Goal: Obtain resource: Download file/media

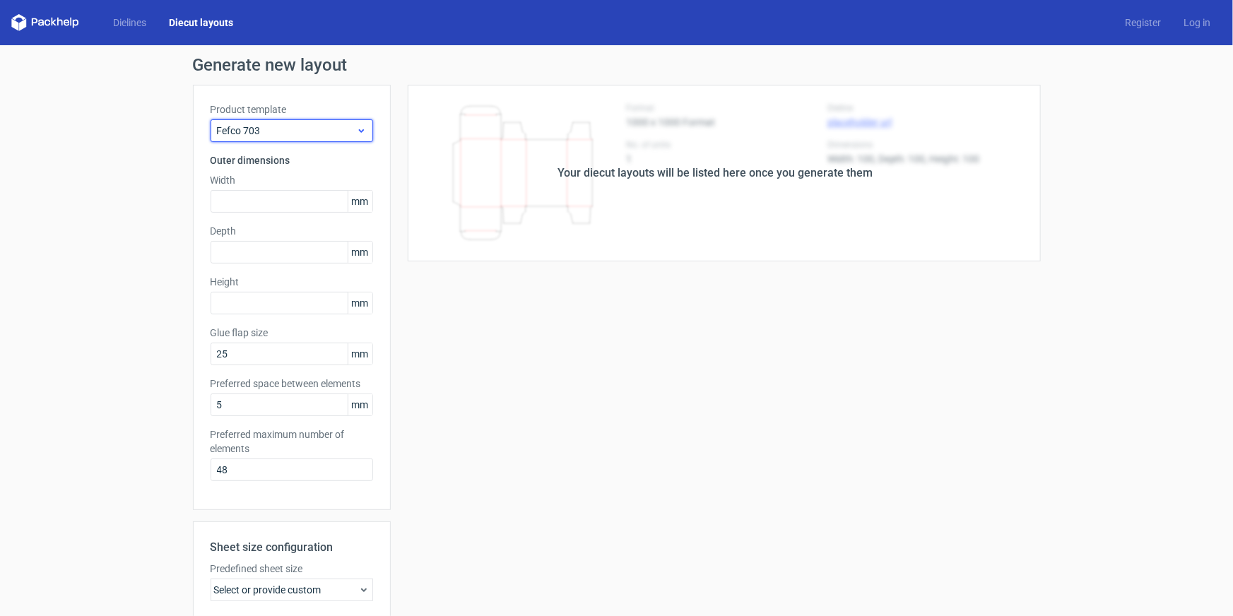
click at [314, 135] on span "Fefco 703" at bounding box center [286, 131] width 139 height 14
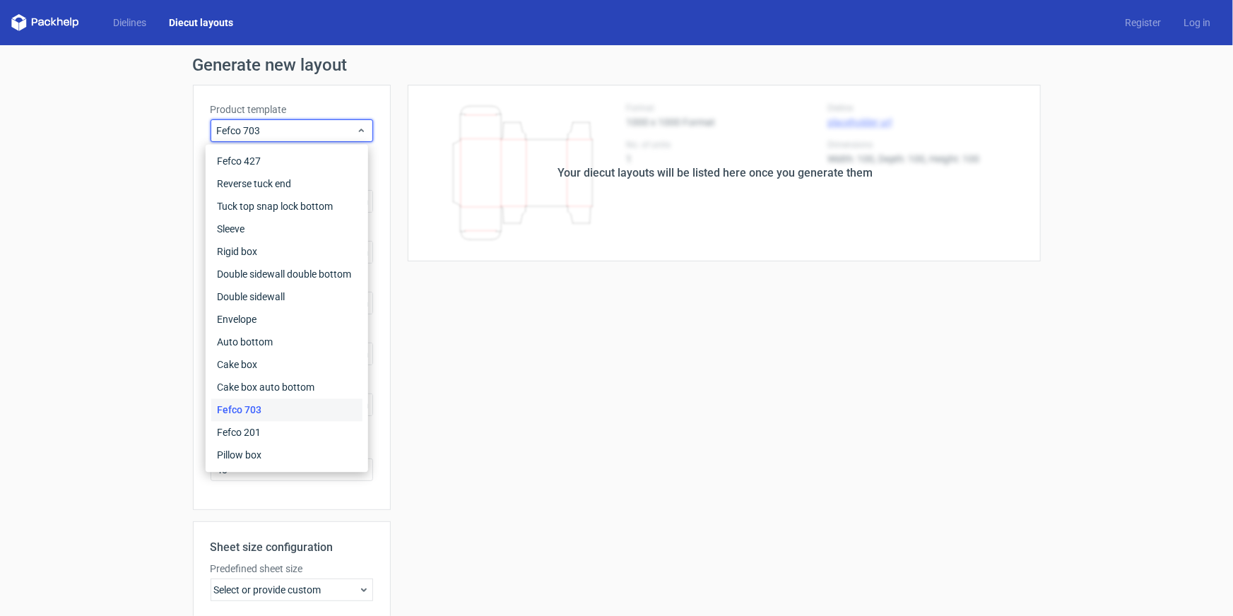
click at [509, 70] on h1 "Generate new layout" at bounding box center [617, 65] width 848 height 17
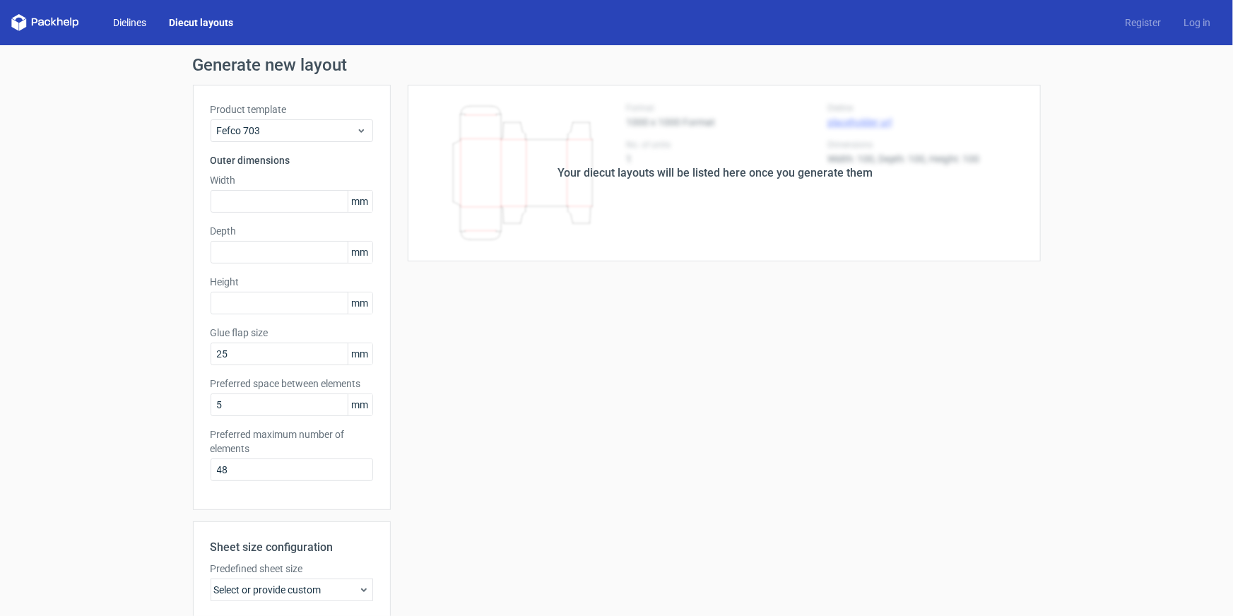
click at [110, 20] on link "Dielines" at bounding box center [130, 23] width 56 height 14
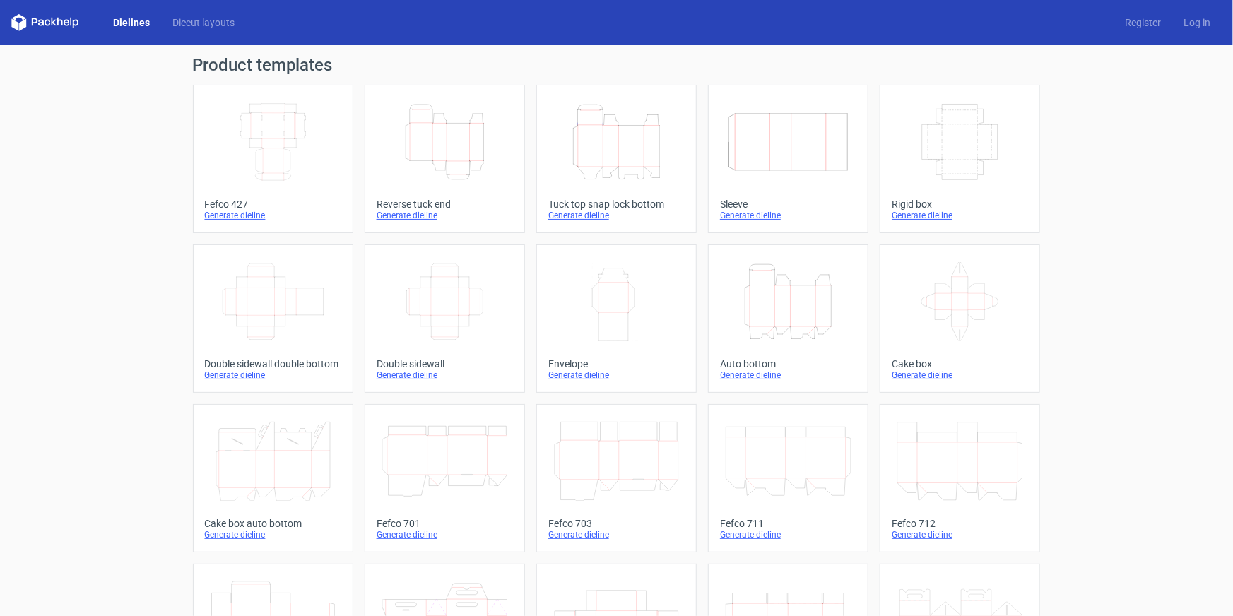
click at [635, 160] on icon "Height Depth Width" at bounding box center [616, 141] width 125 height 79
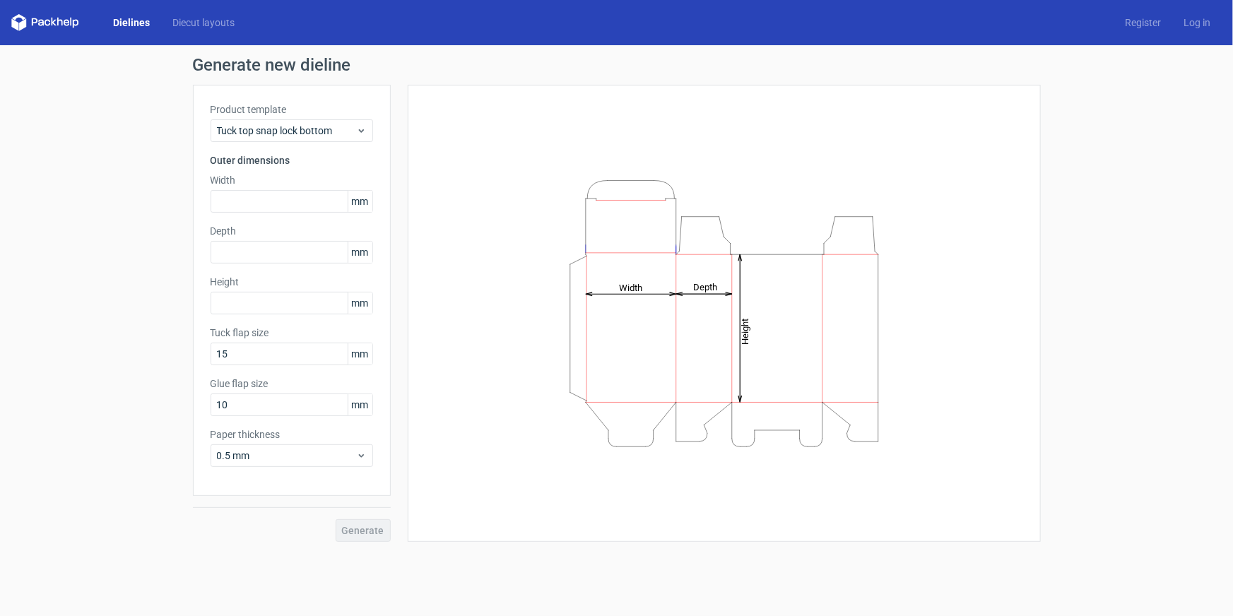
click at [267, 226] on label "Depth" at bounding box center [292, 231] width 163 height 14
click at [270, 196] on input "text" at bounding box center [292, 201] width 163 height 23
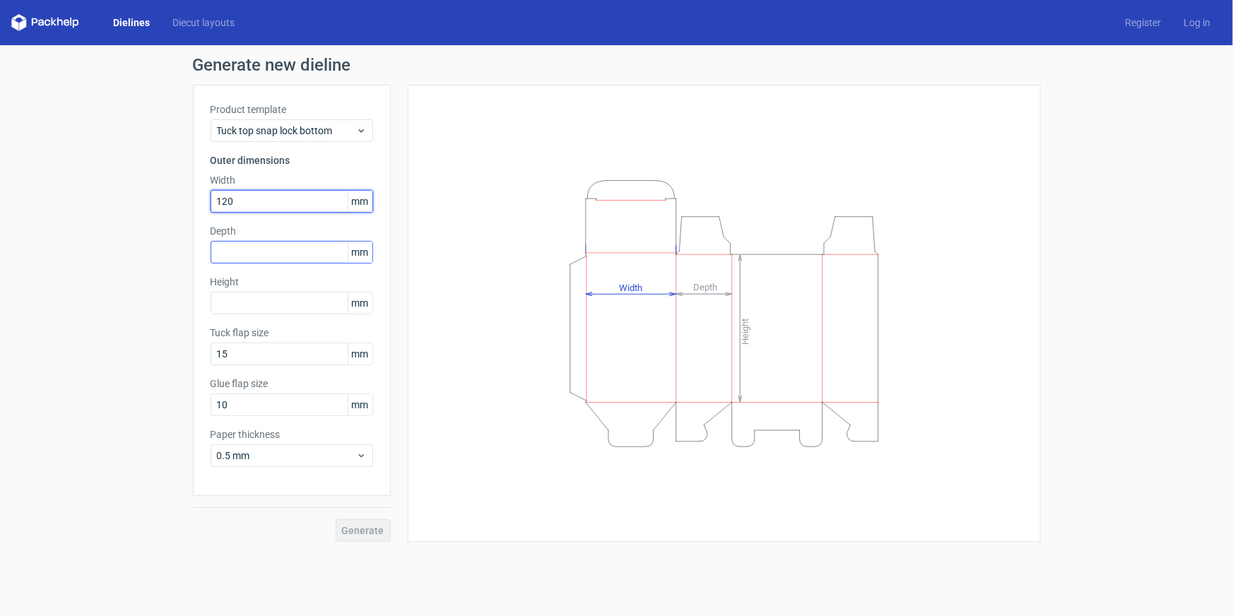
type input "120"
click at [223, 254] on input "text" at bounding box center [292, 252] width 163 height 23
type input "70"
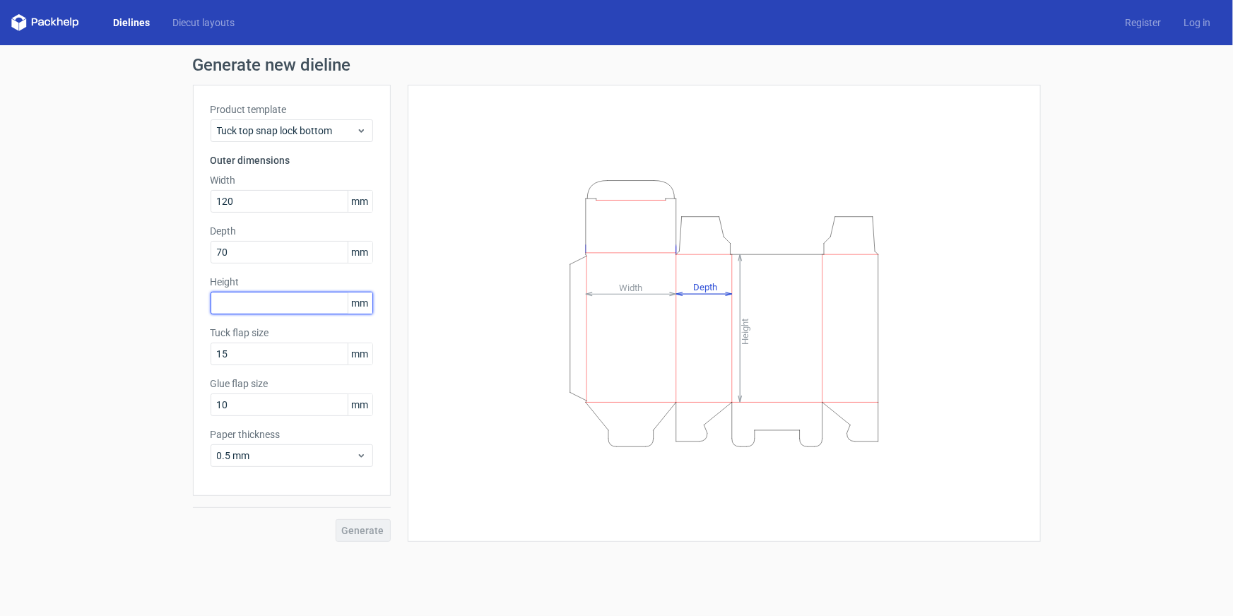
click at [231, 303] on input "text" at bounding box center [292, 303] width 163 height 23
type input "260"
click at [336, 519] on button "Generate" at bounding box center [363, 530] width 55 height 23
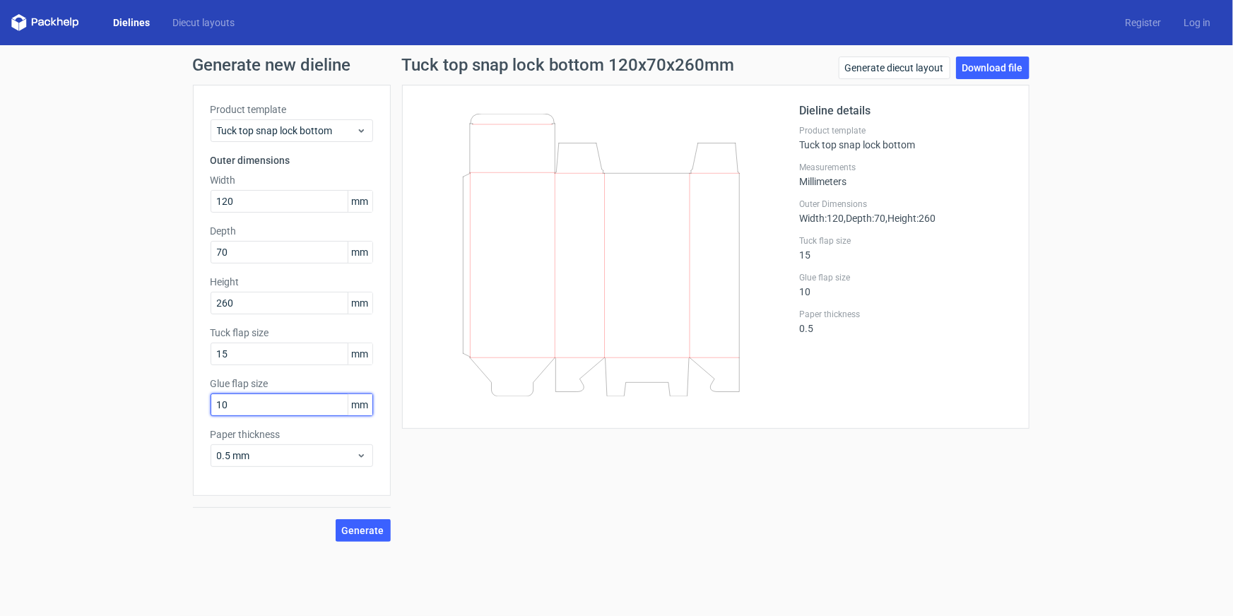
drag, startPoint x: 184, startPoint y: 407, endPoint x: 177, endPoint y: 408, distance: 7.2
click at [177, 408] on div "Generate new dieline Product template Tuck top snap lock bottom Outer dimension…" at bounding box center [616, 299] width 1233 height 508
type input "15"
click at [377, 532] on span "Generate" at bounding box center [363, 531] width 42 height 10
drag, startPoint x: 997, startPoint y: 73, endPoint x: 1075, endPoint y: 79, distance: 78.0
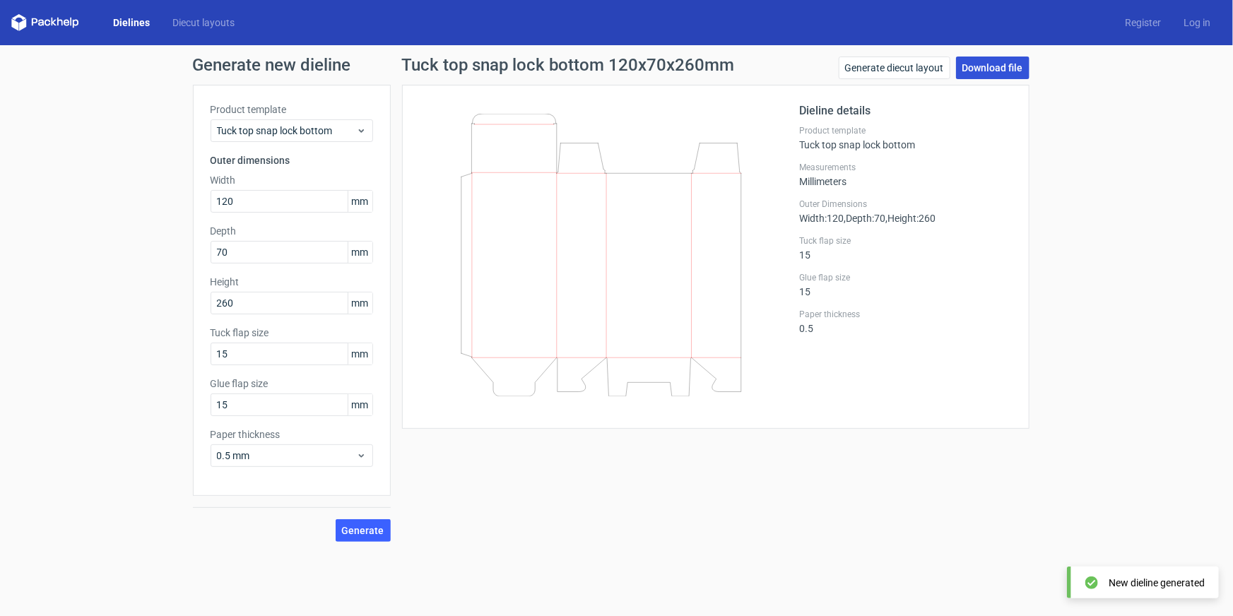
click at [998, 73] on link "Download file" at bounding box center [993, 68] width 74 height 23
